Goal: Information Seeking & Learning: Learn about a topic

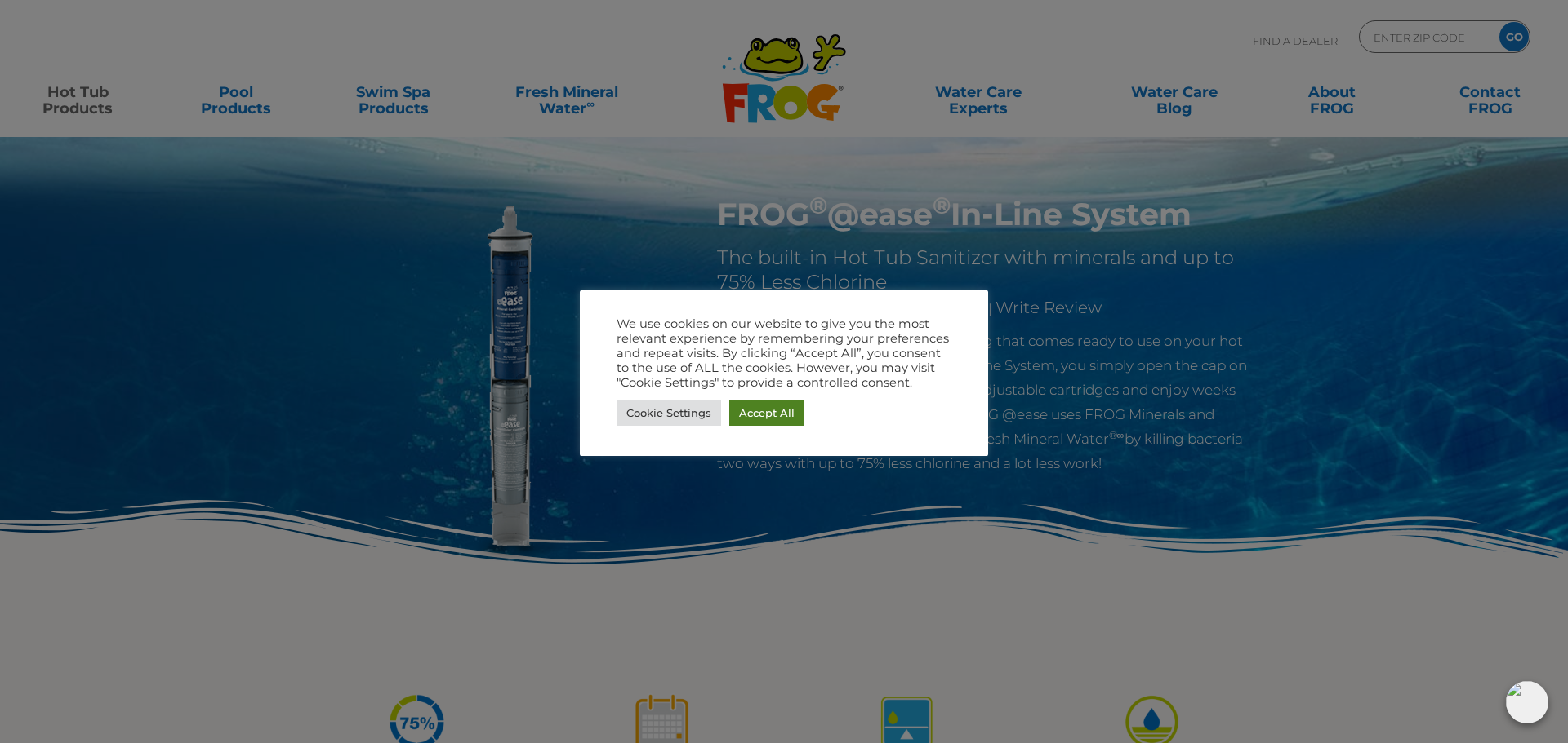
drag, startPoint x: 766, startPoint y: 419, endPoint x: 755, endPoint y: 413, distance: 12.5
click at [766, 417] on link "Accept All" at bounding box center [766, 413] width 75 height 25
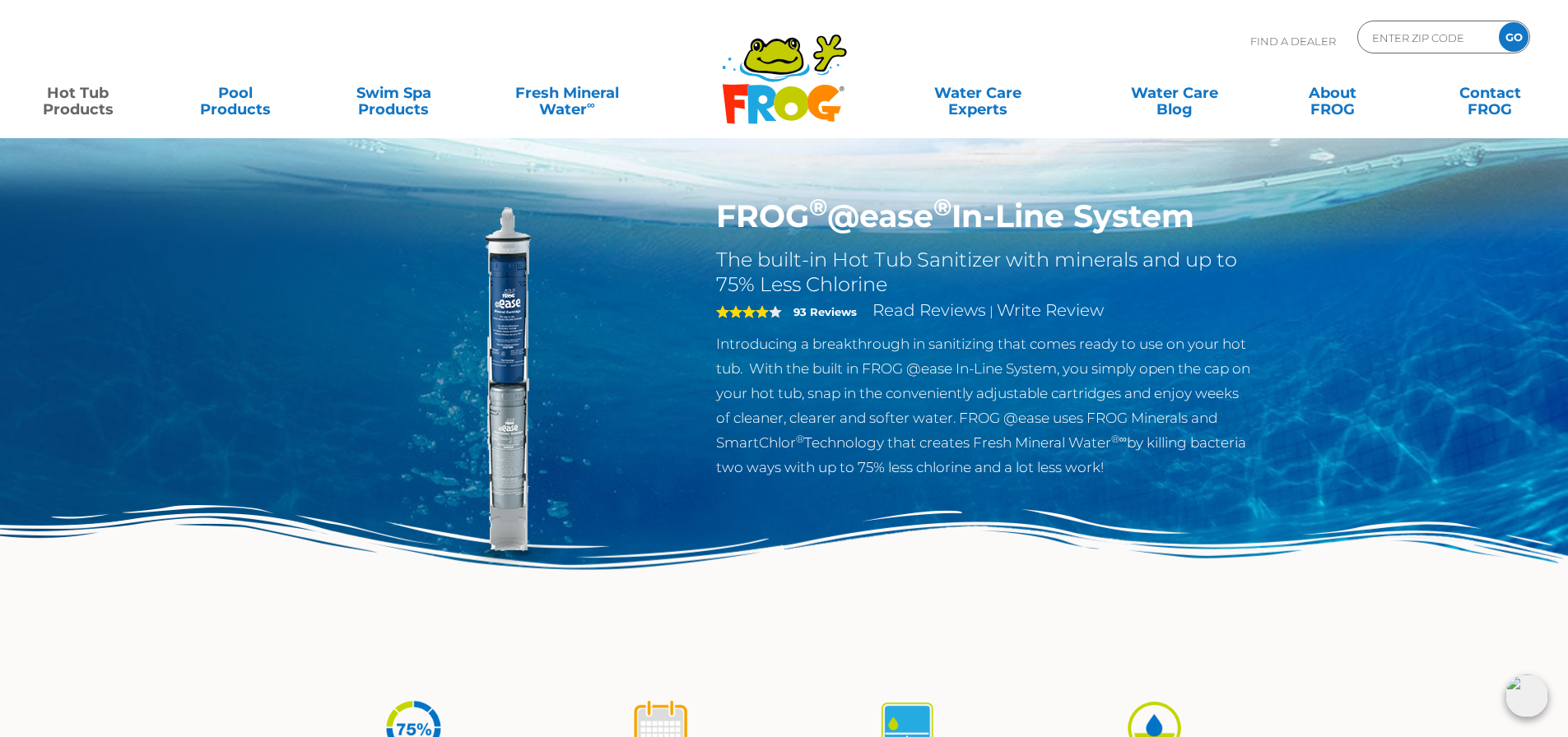
click at [274, 38] on div "Find A Dealer ENTER ZIP CODE GO" at bounding box center [784, 49] width 1536 height 56
click at [101, 93] on link "Hot Tub Products" at bounding box center [77, 93] width 123 height 33
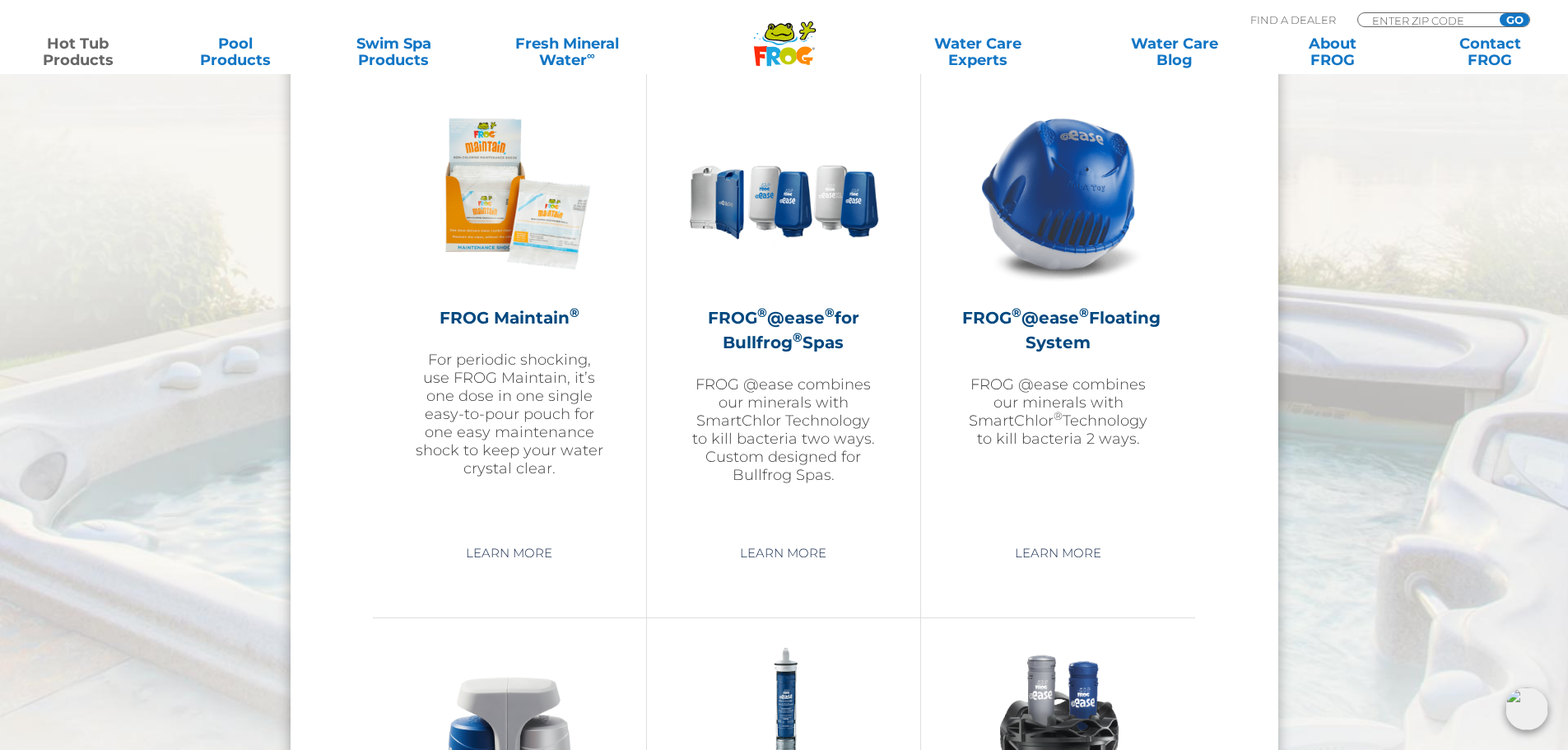
scroll to position [1894, 0]
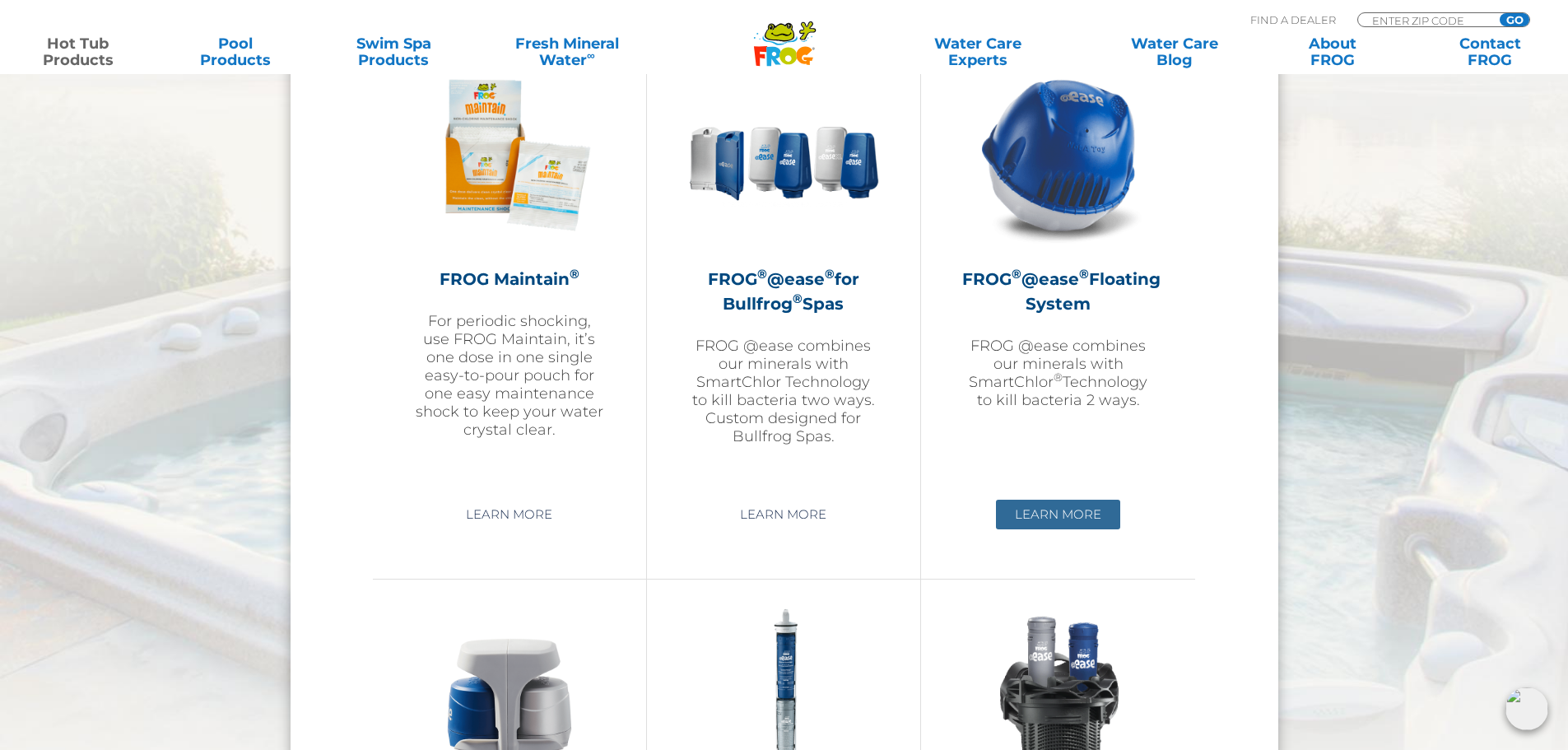
click at [1055, 507] on link "Learn More" at bounding box center [1058, 515] width 124 height 30
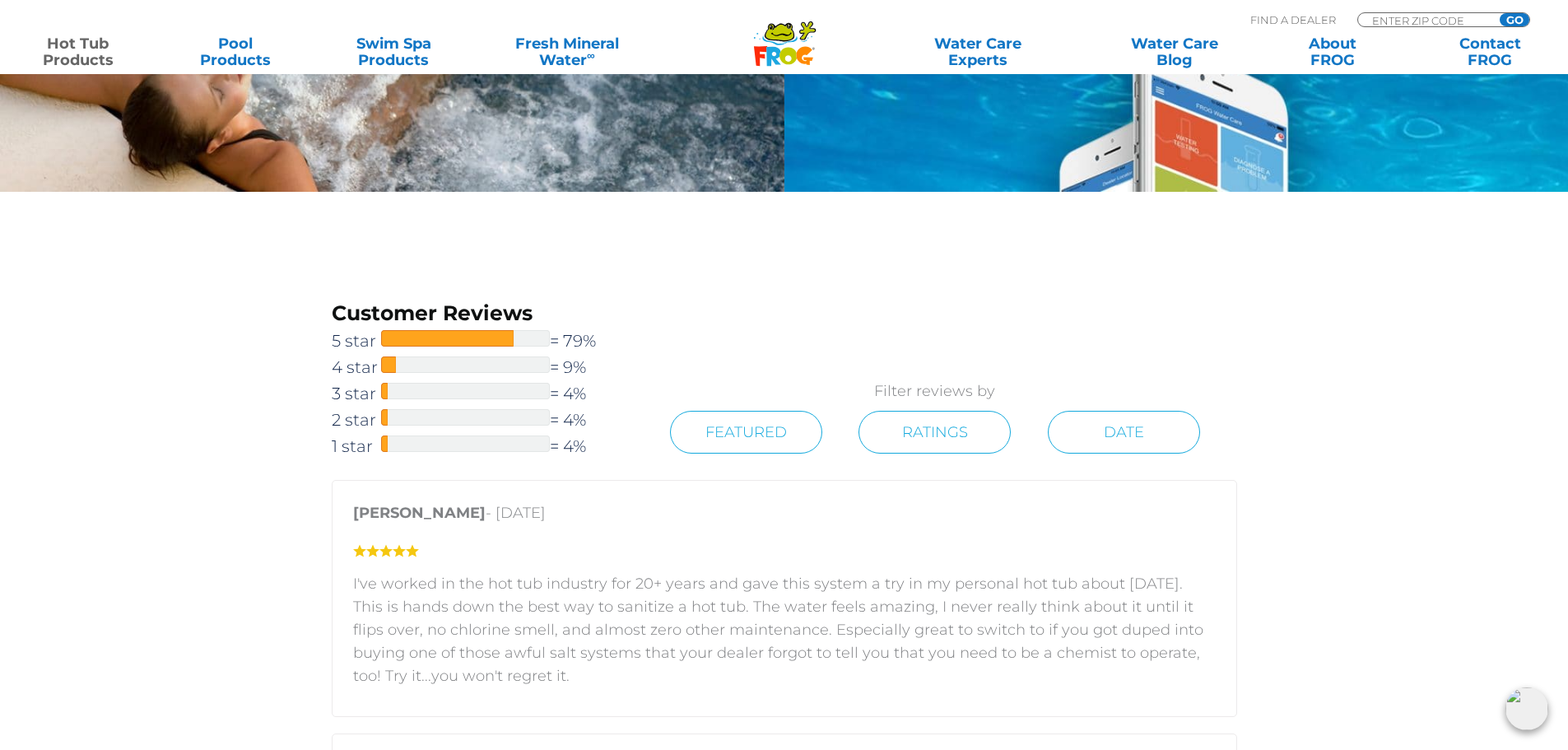
scroll to position [2224, 0]
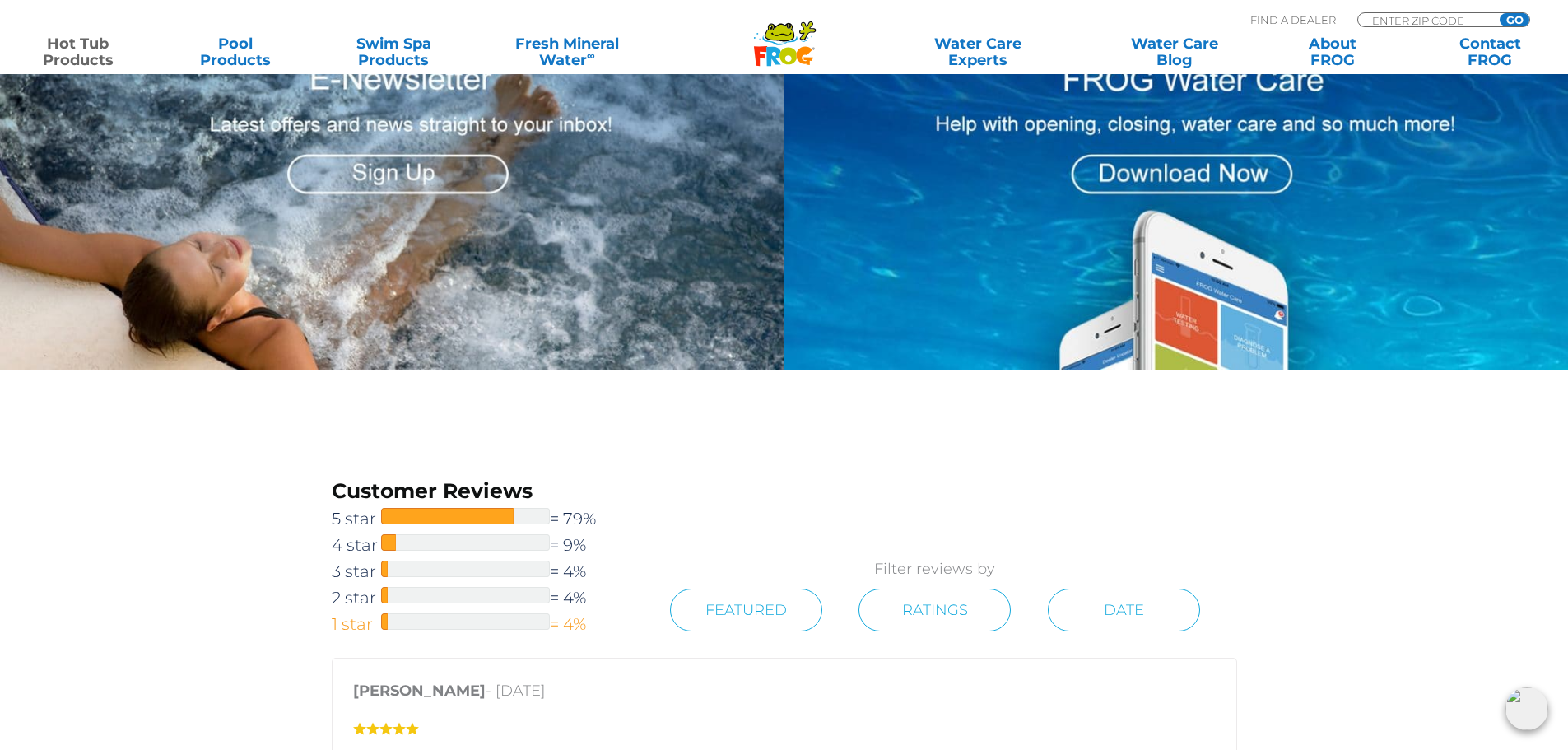
click at [382, 619] on span at bounding box center [384, 621] width 7 height 17
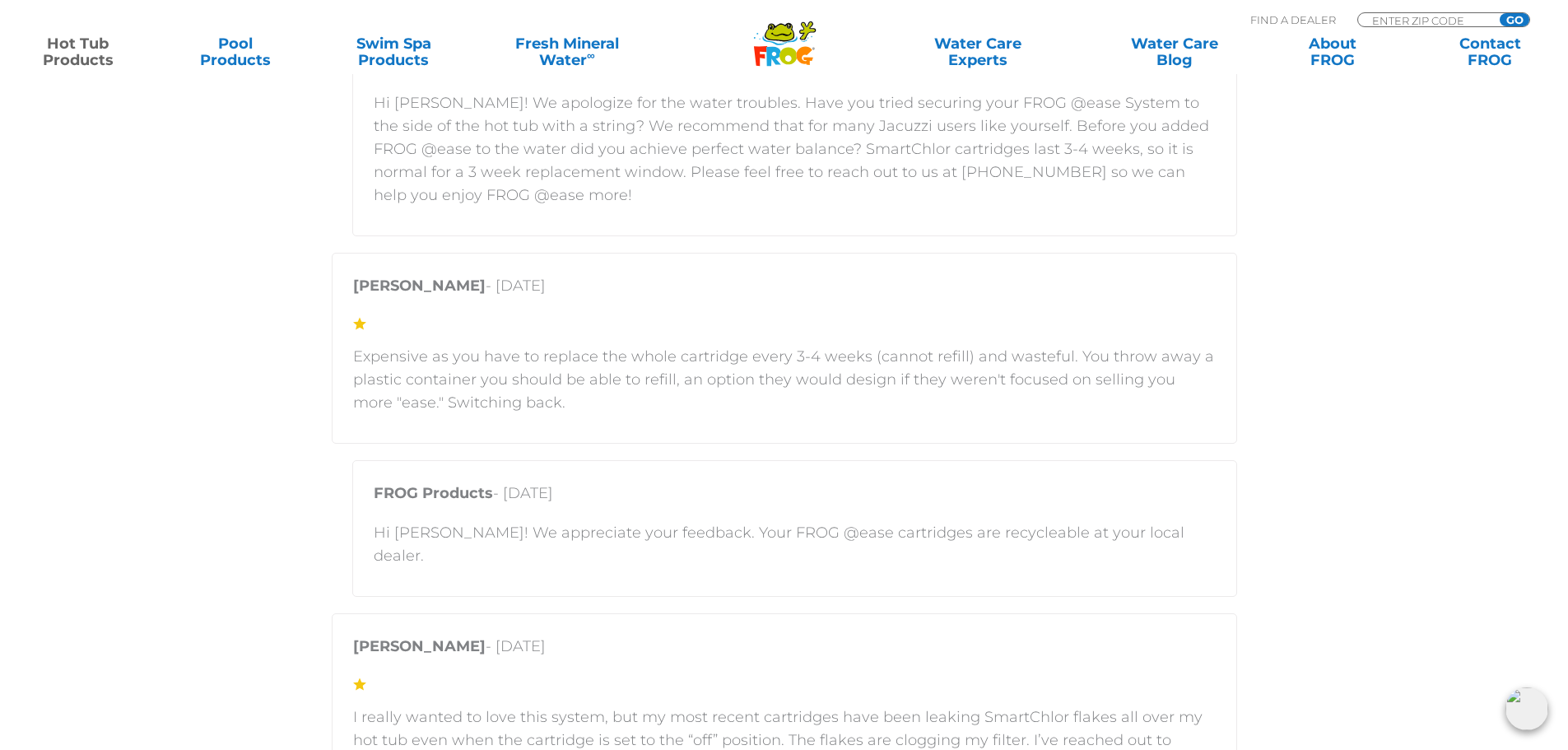
scroll to position [3113, 0]
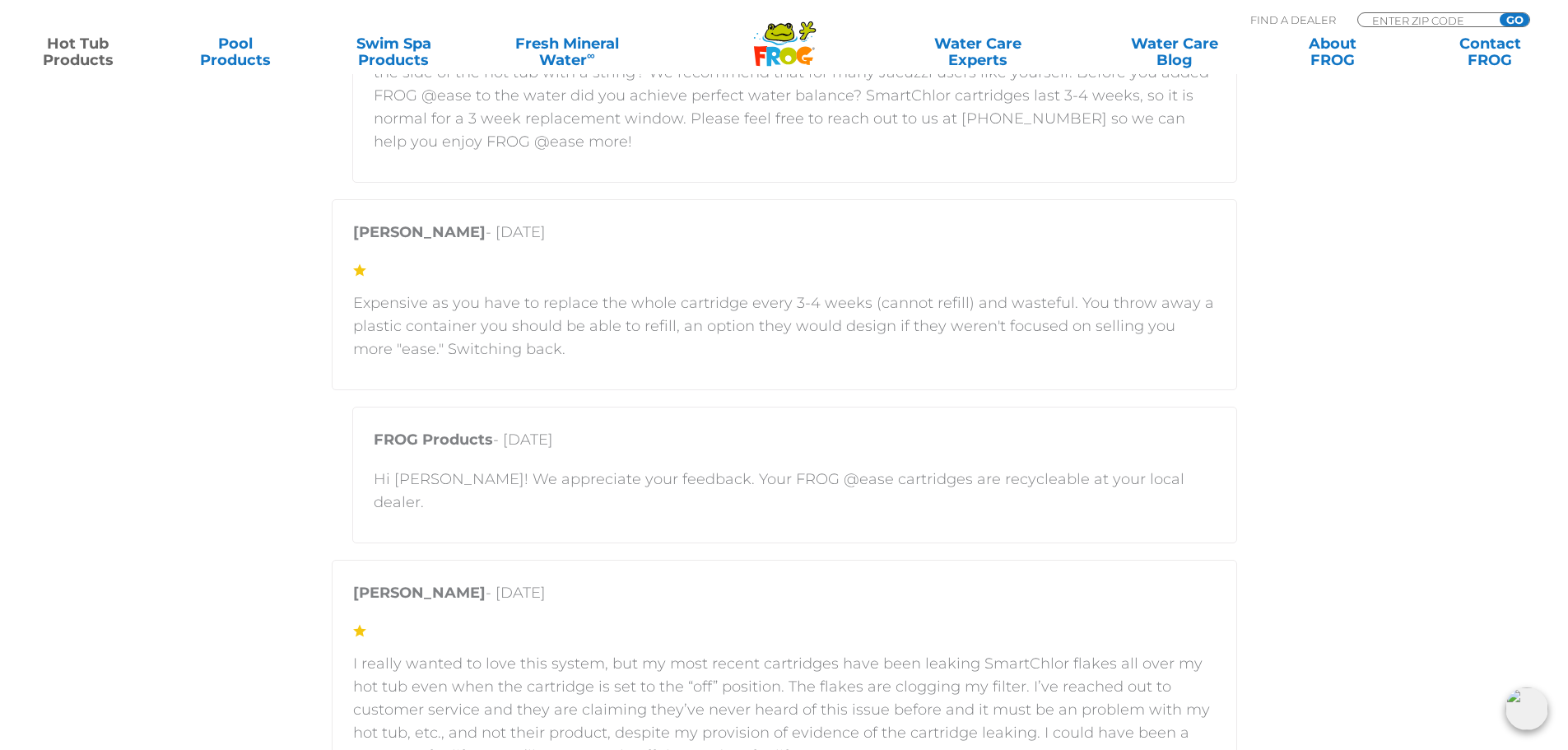
scroll to position [2224, 0]
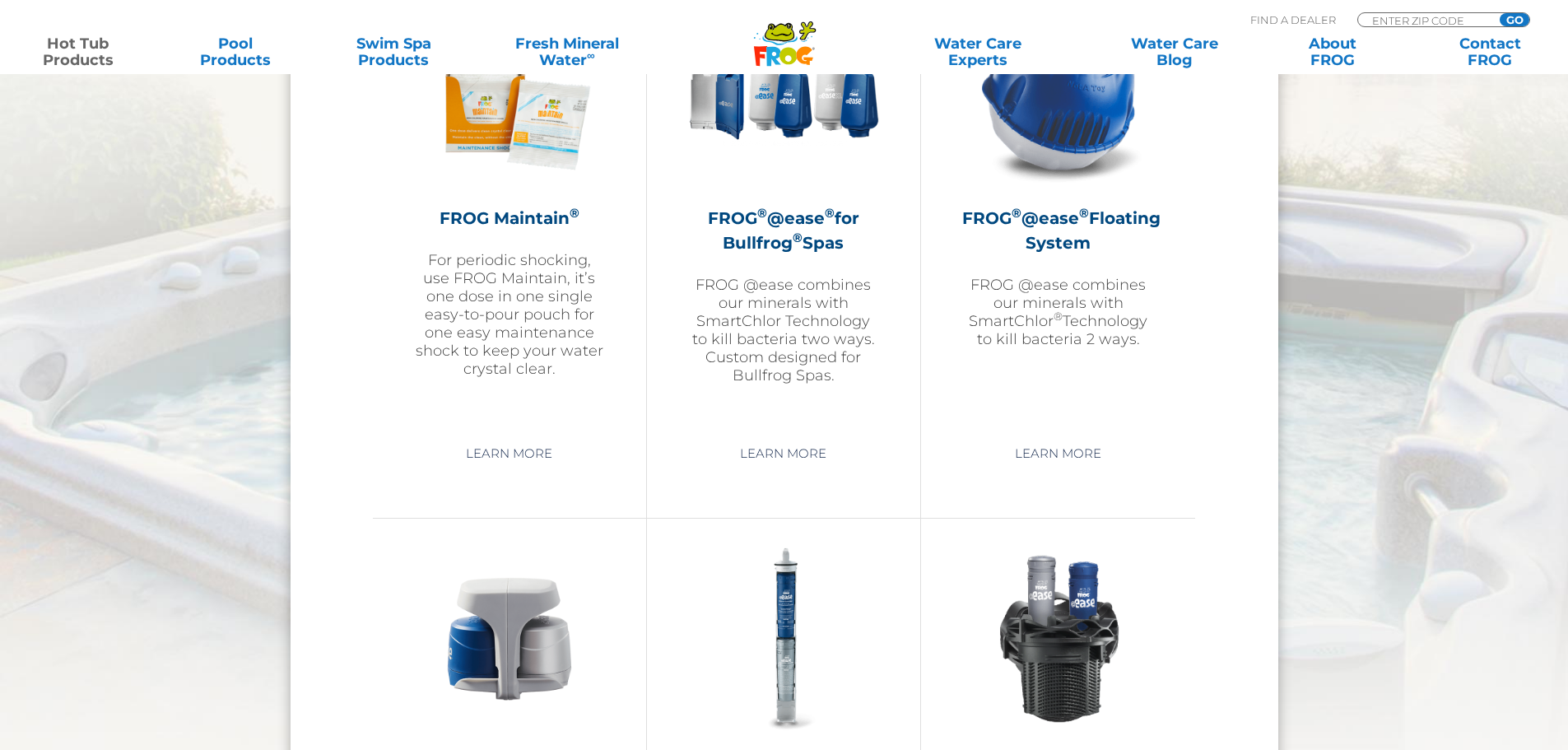
scroll to position [1894, 0]
